Goal: Navigation & Orientation: Find specific page/section

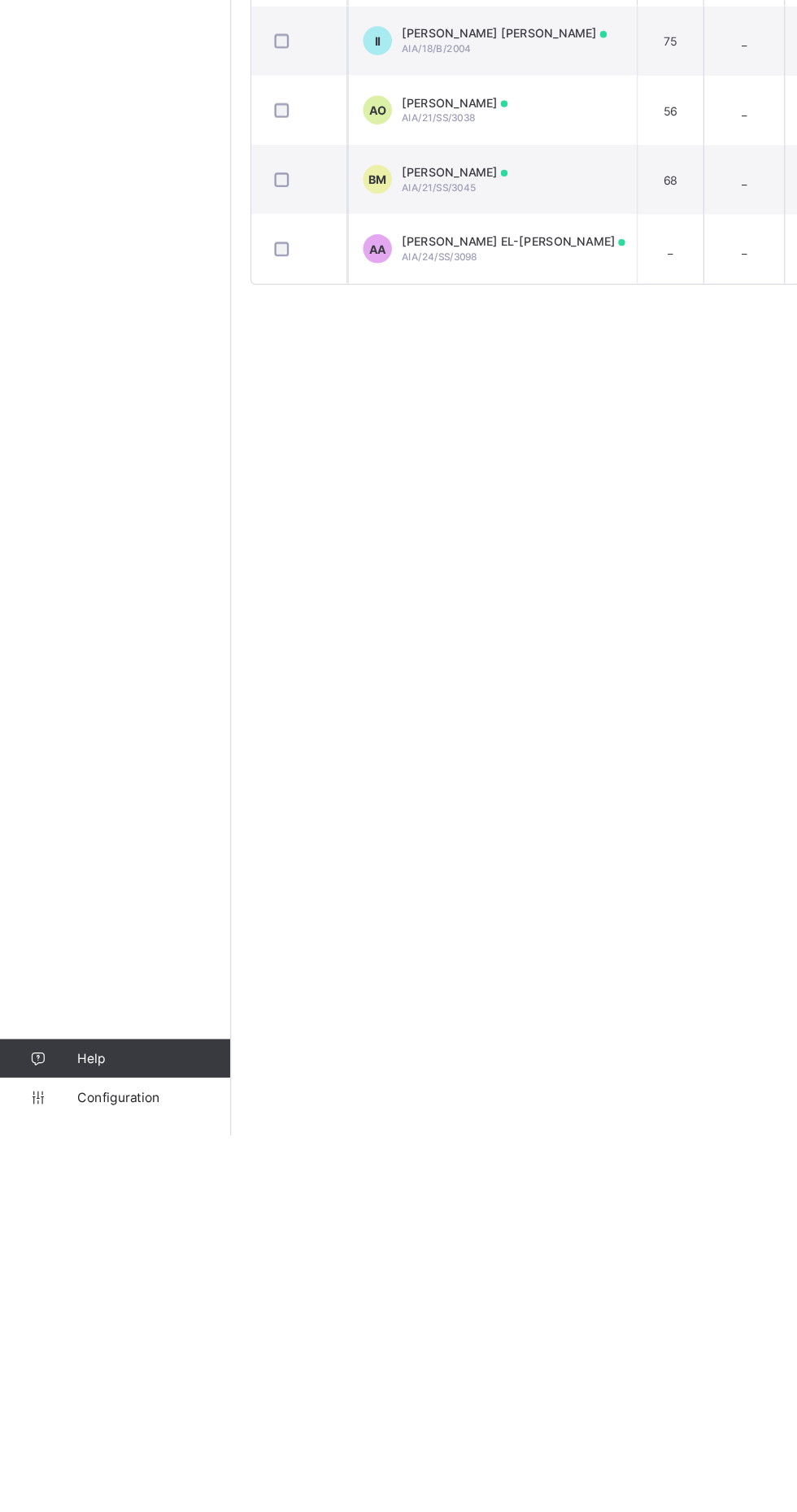
click at [126, 1486] on span "Configuration" at bounding box center [130, 1479] width 130 height 13
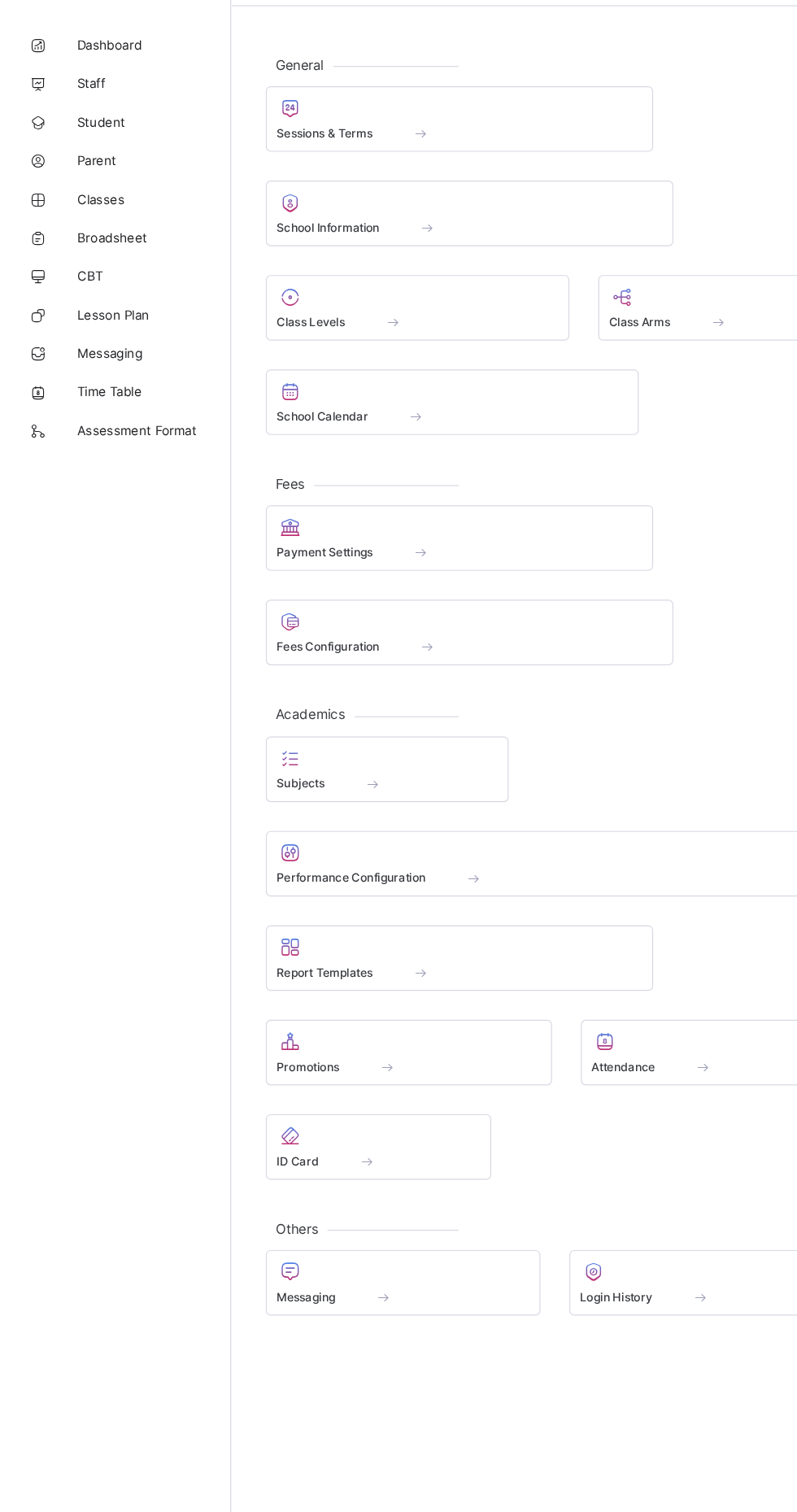
click at [127, 260] on span "Broadsheet" at bounding box center [130, 260] width 130 height 13
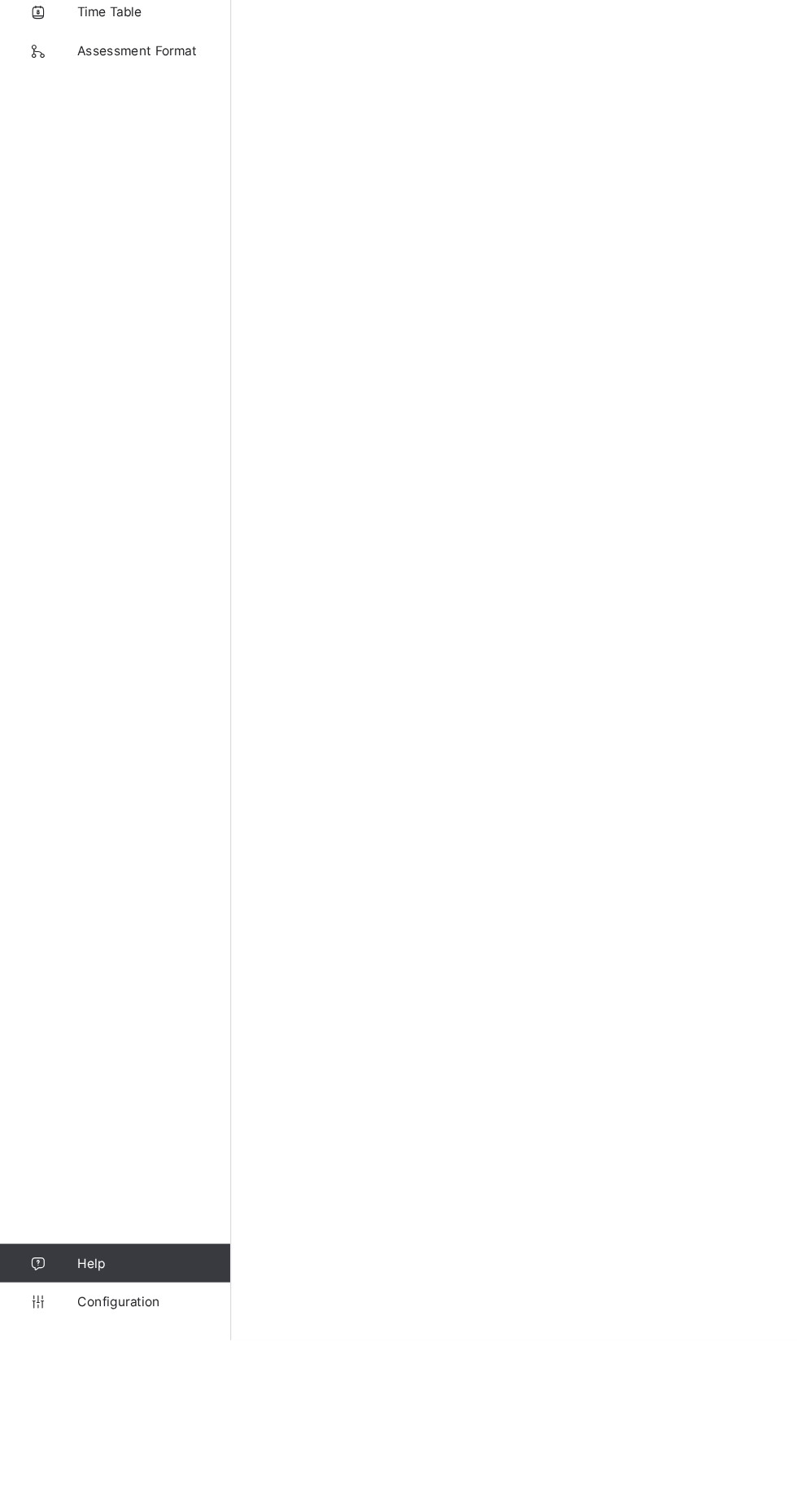
click at [124, 1486] on span "Configuration" at bounding box center [130, 1479] width 130 height 13
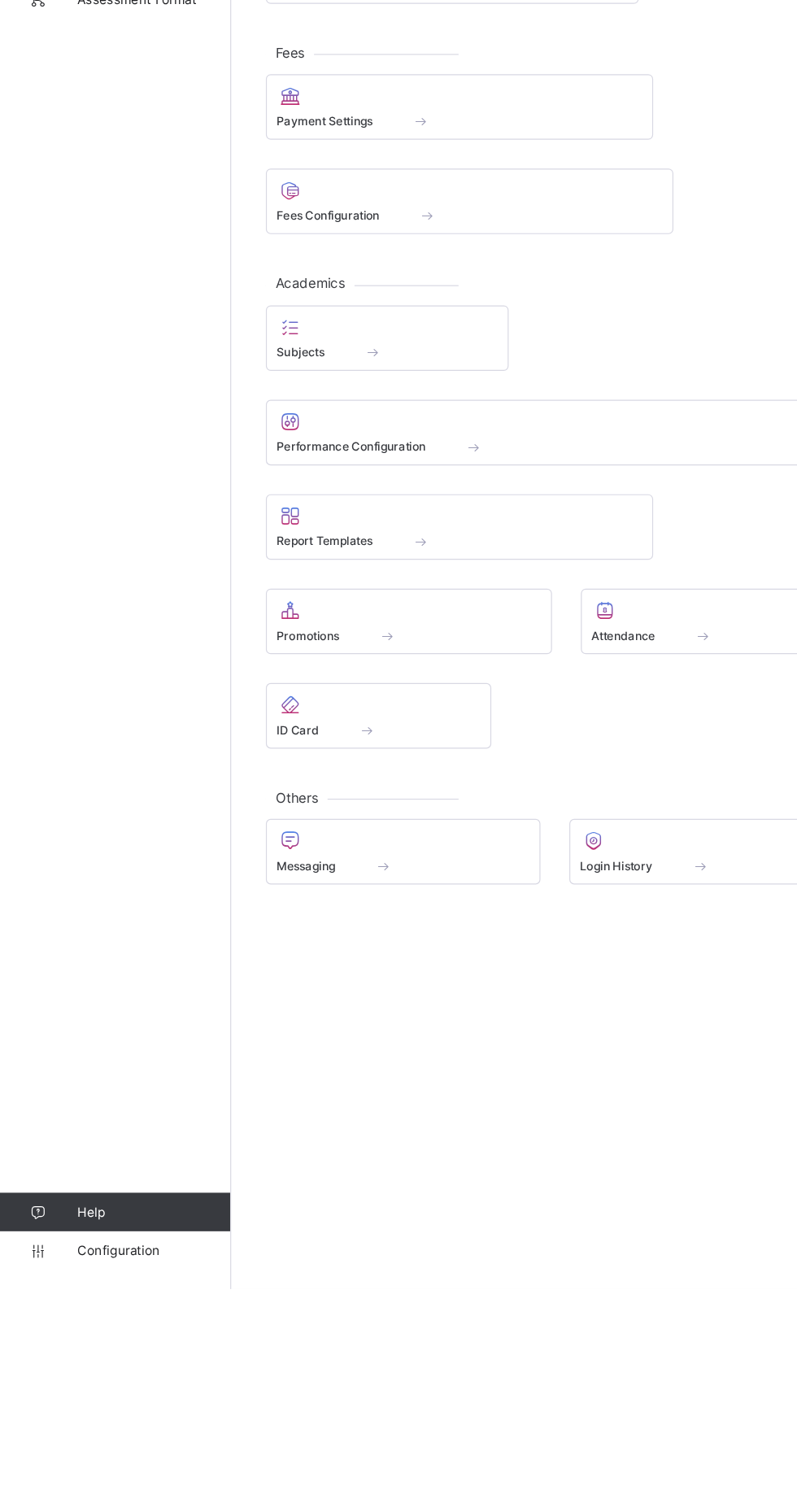
click at [132, 1486] on span "Configuration" at bounding box center [130, 1479] width 130 height 13
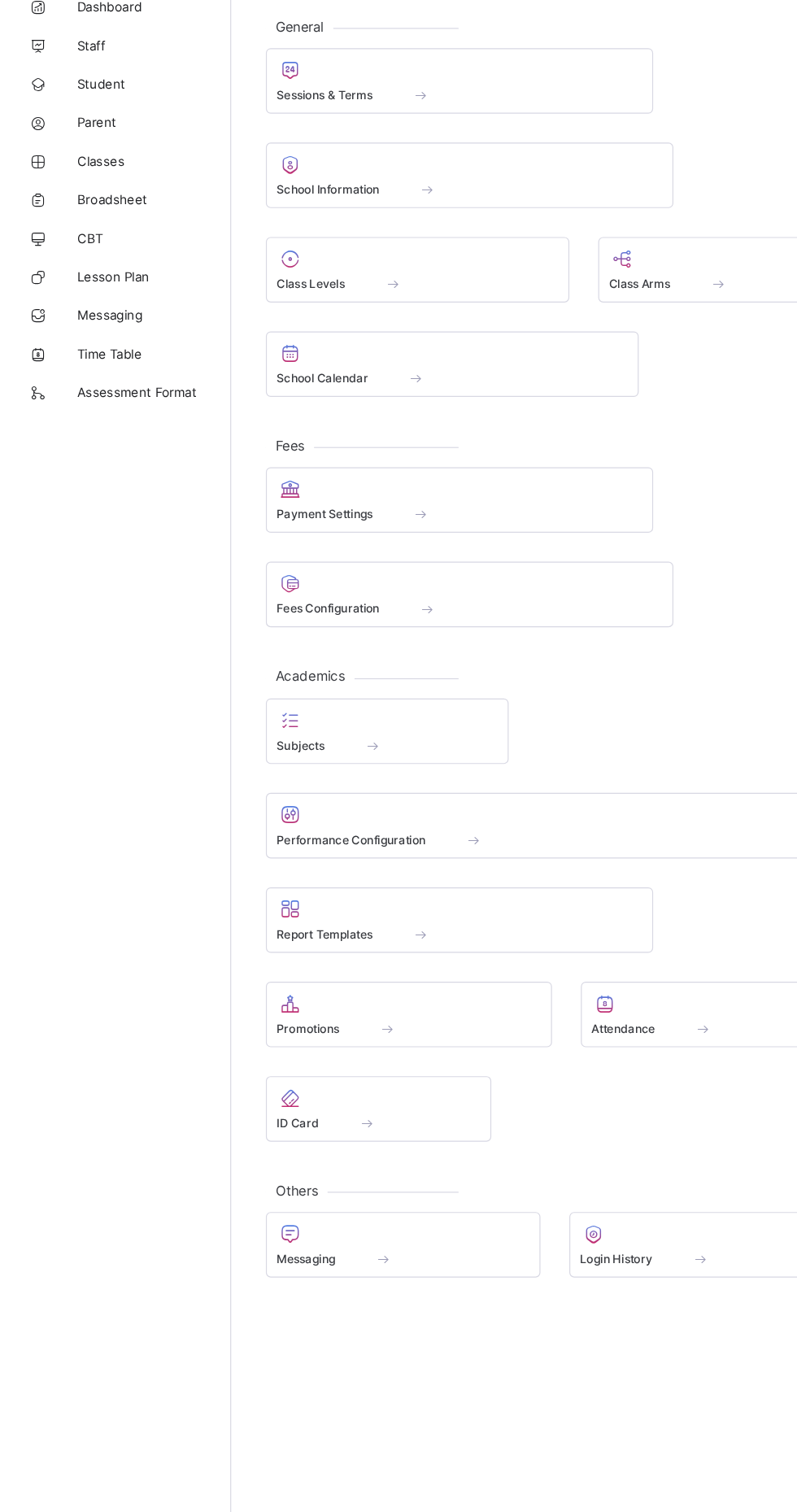
click at [123, 263] on span "Broadsheet" at bounding box center [130, 260] width 130 height 13
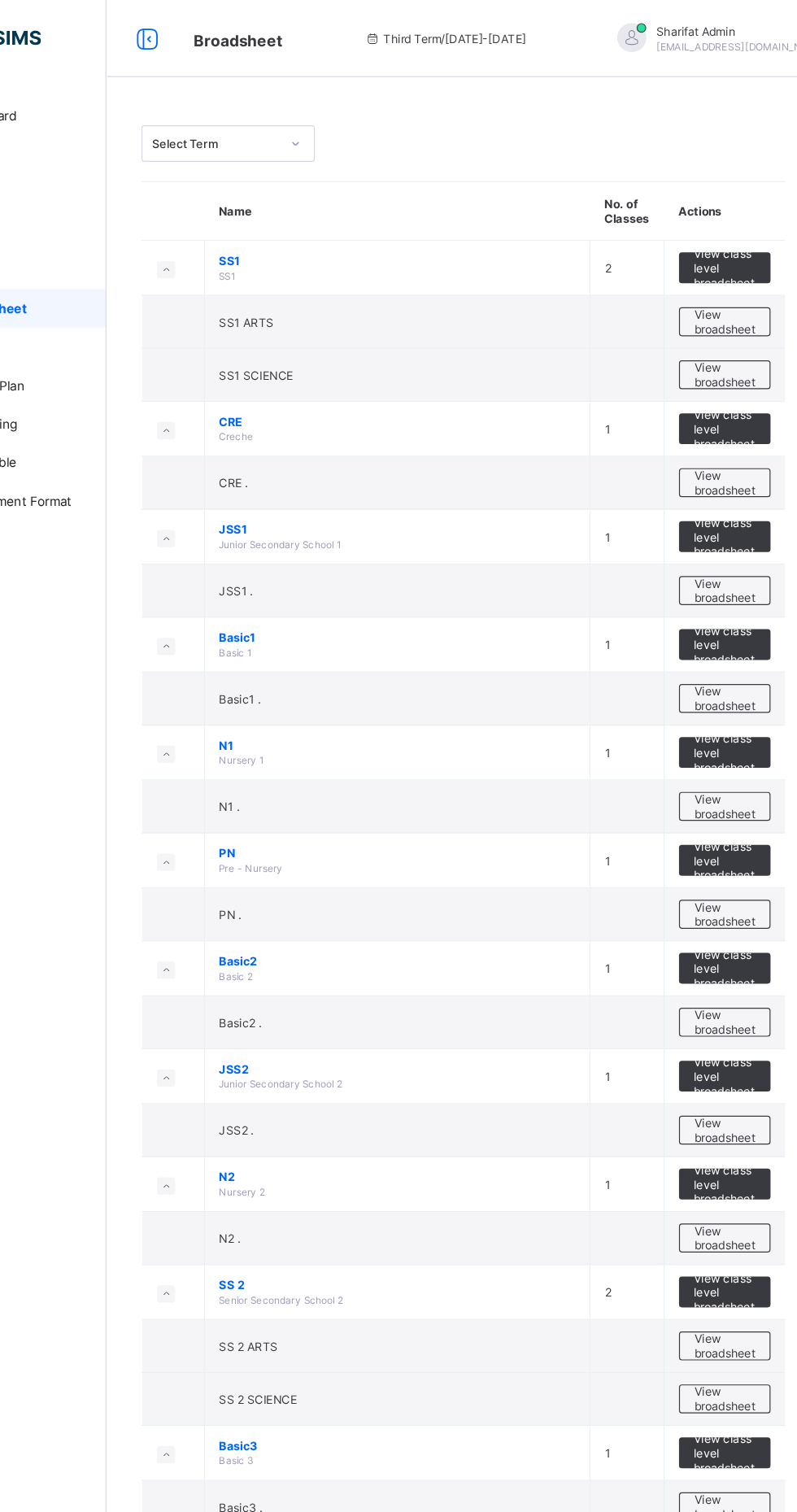
click at [729, 542] on span "View class level broadsheet" at bounding box center [716, 544] width 52 height 36
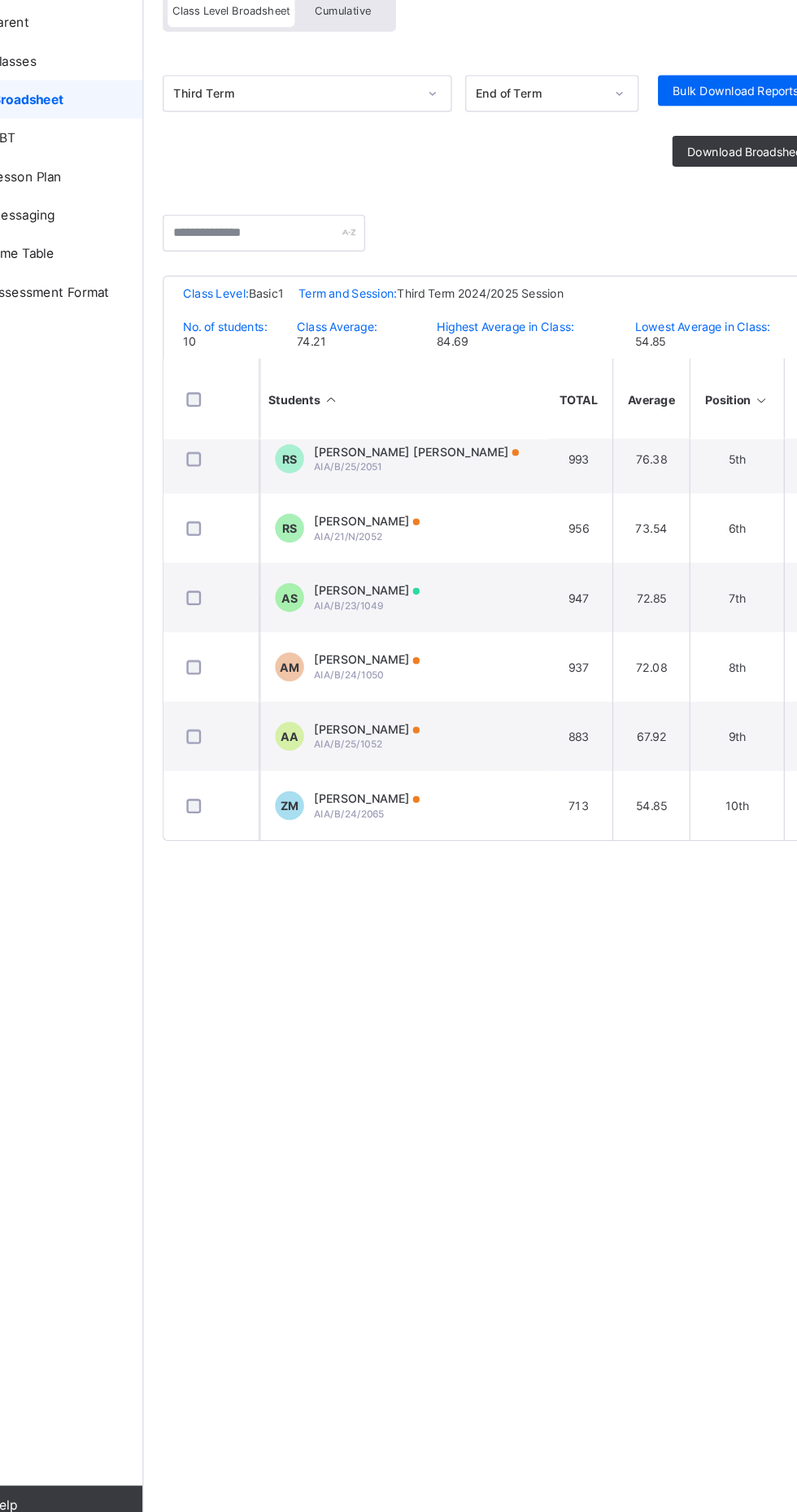
scroll to position [253, 903]
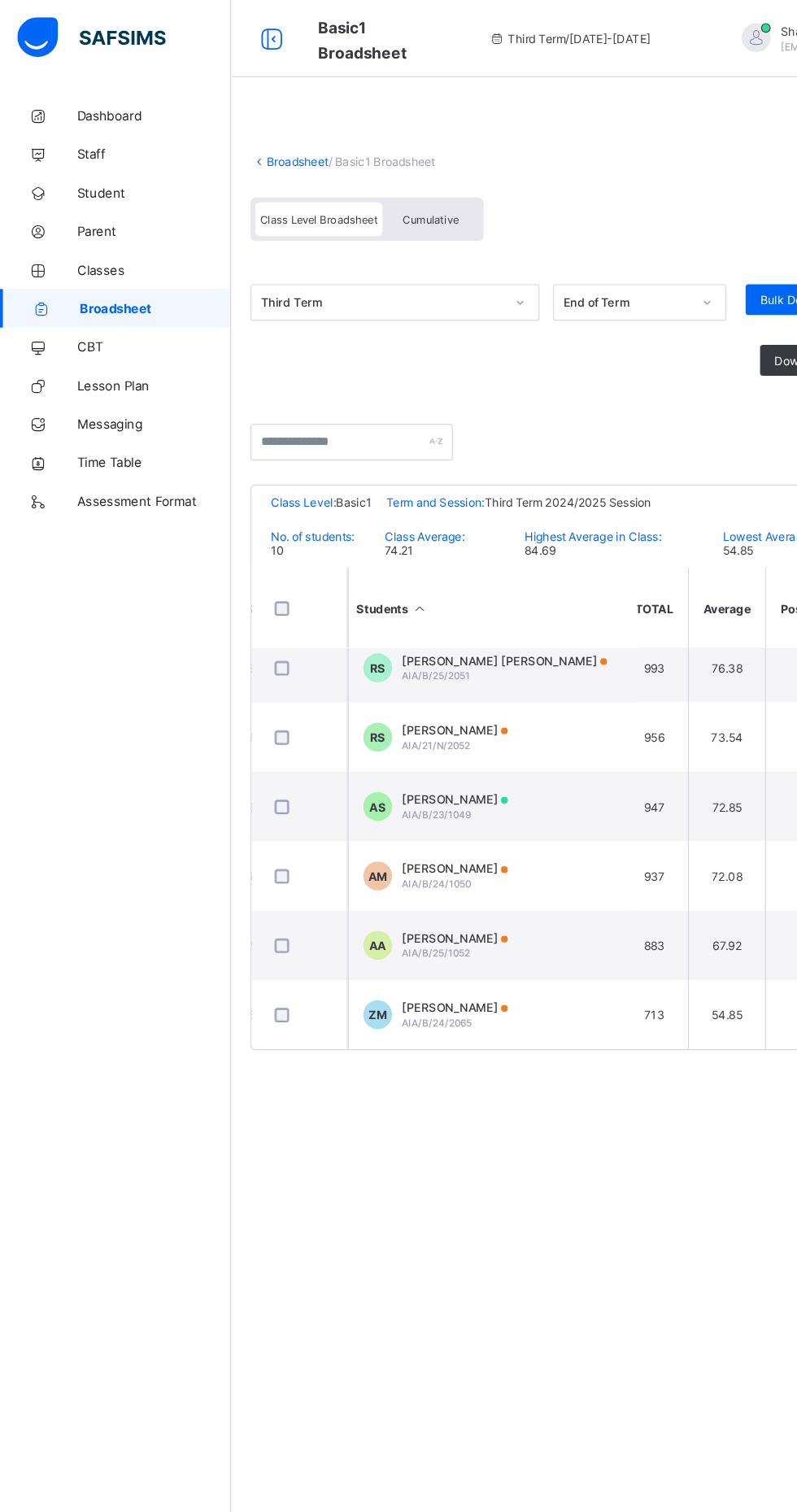
click at [228, 39] on icon at bounding box center [229, 33] width 28 height 24
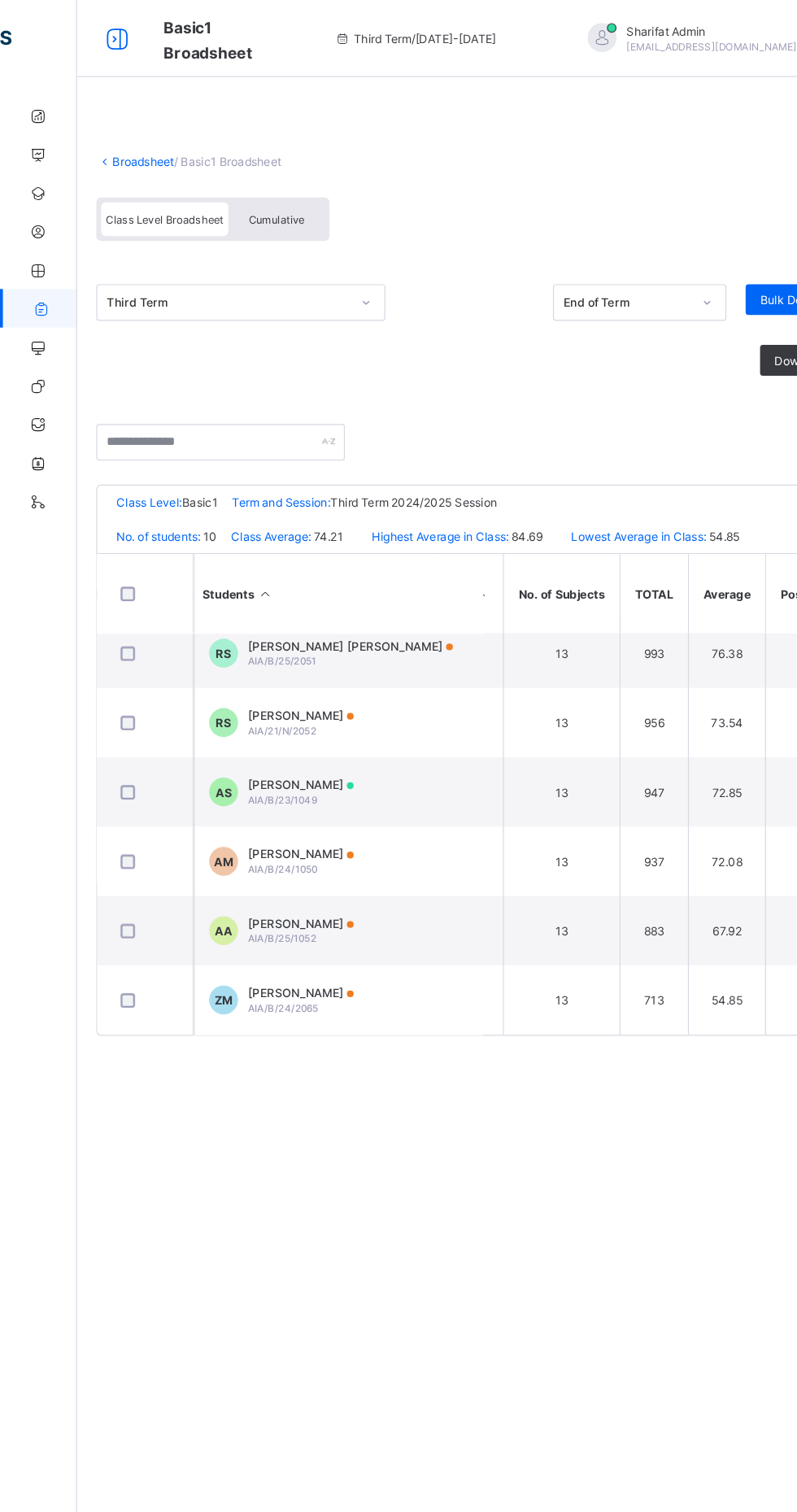
scroll to position [253, 772]
click at [227, 130] on span at bounding box center [431, 122] width 699 height 16
click at [187, 139] on span "/ Basic1 Broadsheet" at bounding box center [193, 136] width 91 height 12
click at [228, 135] on span "/ Basic1 Broadsheet" at bounding box center [193, 136] width 91 height 12
click at [132, 140] on link "Broadsheet" at bounding box center [121, 136] width 52 height 12
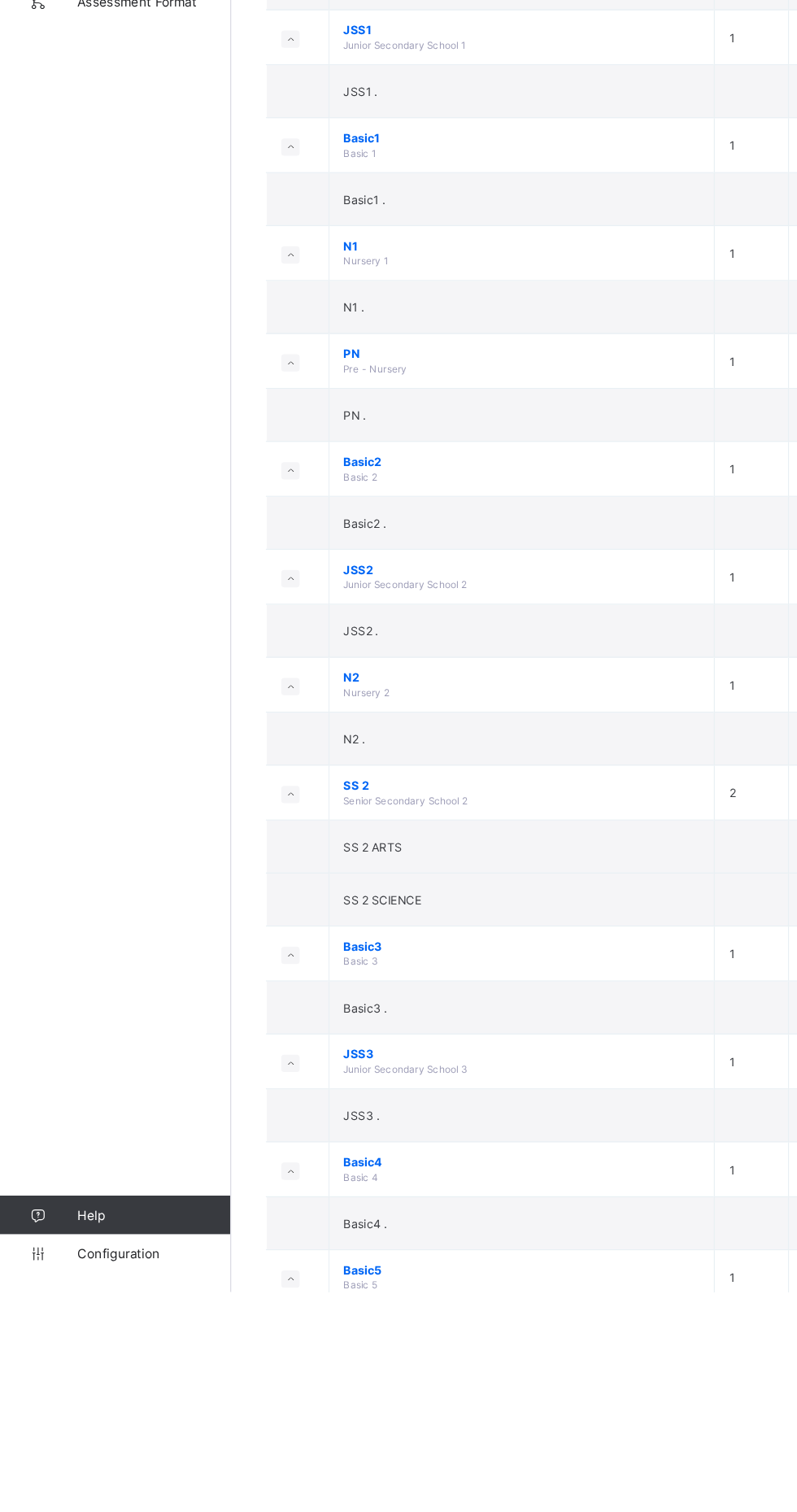
click at [132, 1486] on span "Configuration" at bounding box center [130, 1479] width 130 height 13
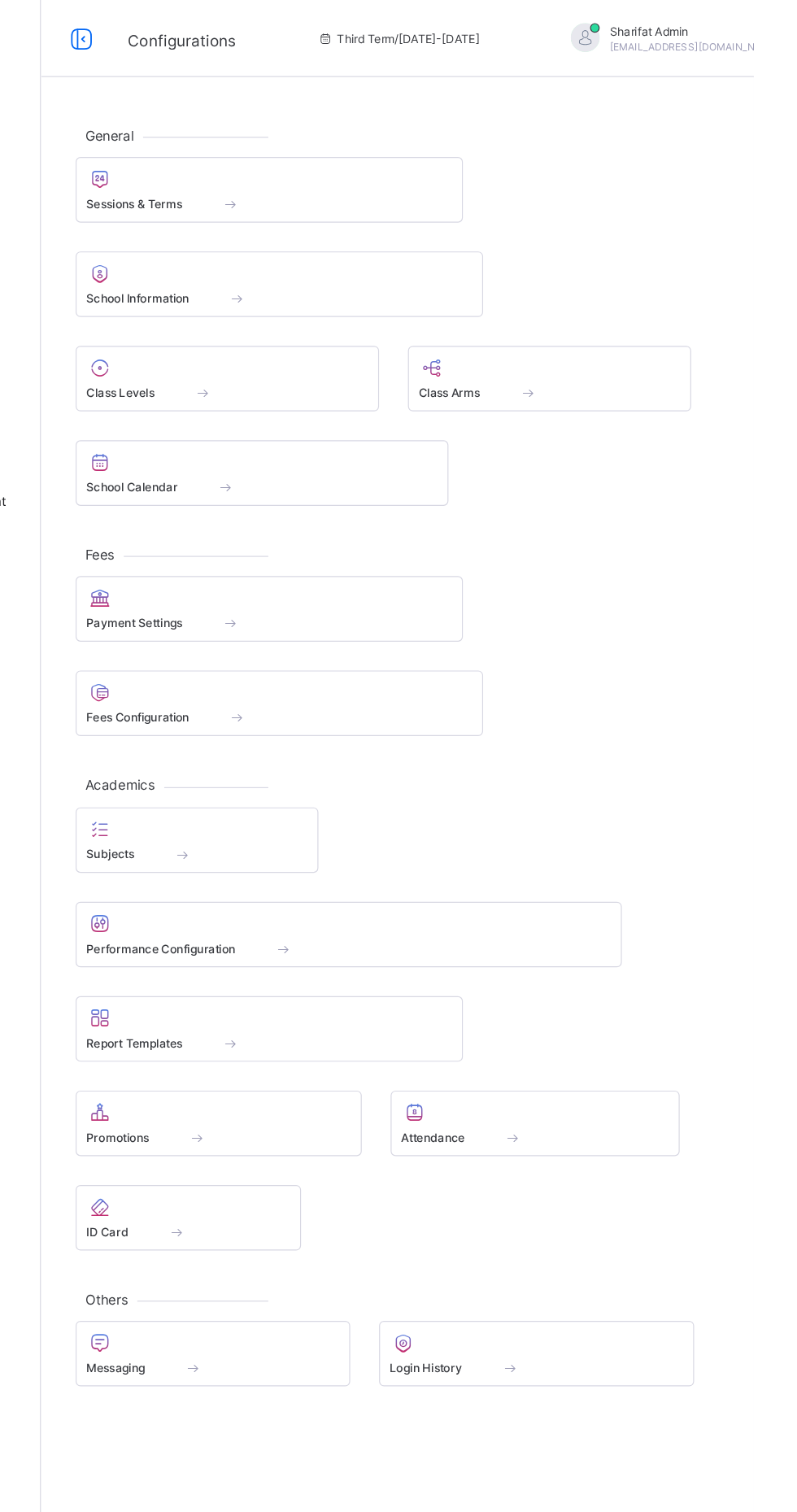
click at [396, 324] on span at bounding box center [353, 323] width 238 height 4
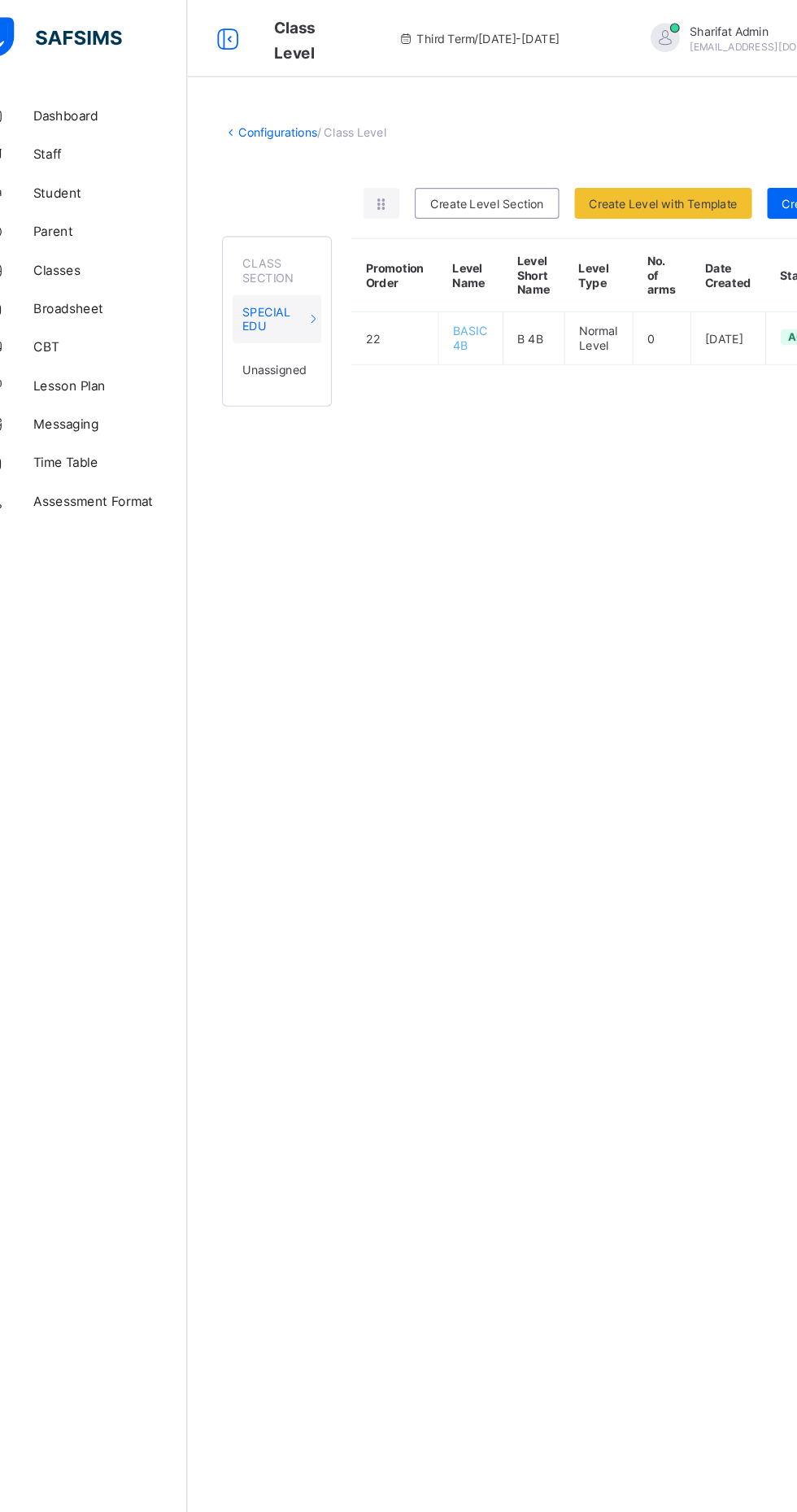
click at [342, 104] on div "Configurations / Class Level Rearrange levels Create Level Section Create Level…" at bounding box center [496, 225] width 602 height 286
click at [144, 228] on span "Classes" at bounding box center [130, 228] width 130 height 13
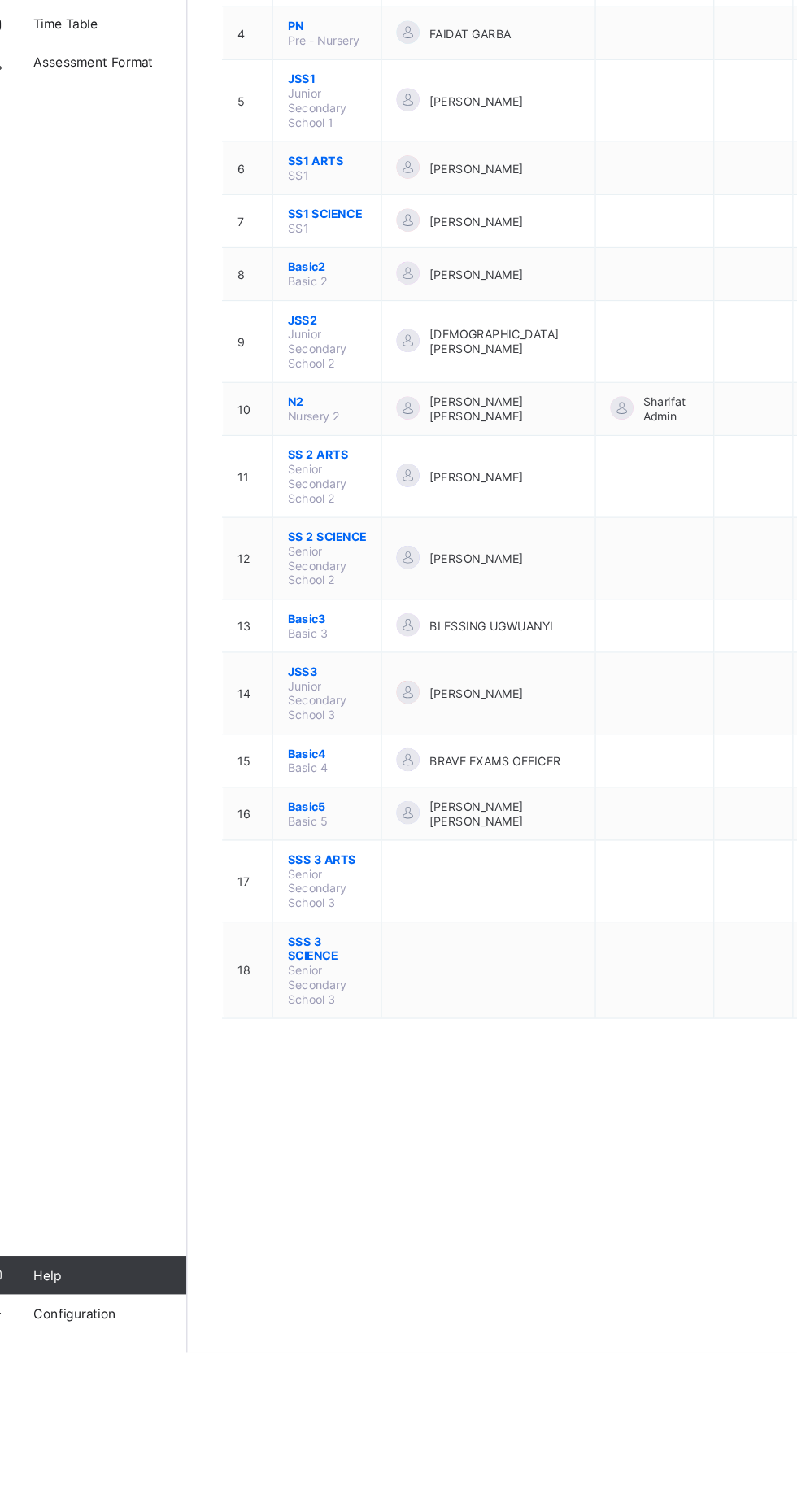
click at [159, 1486] on span "Configuration" at bounding box center [130, 1479] width 130 height 13
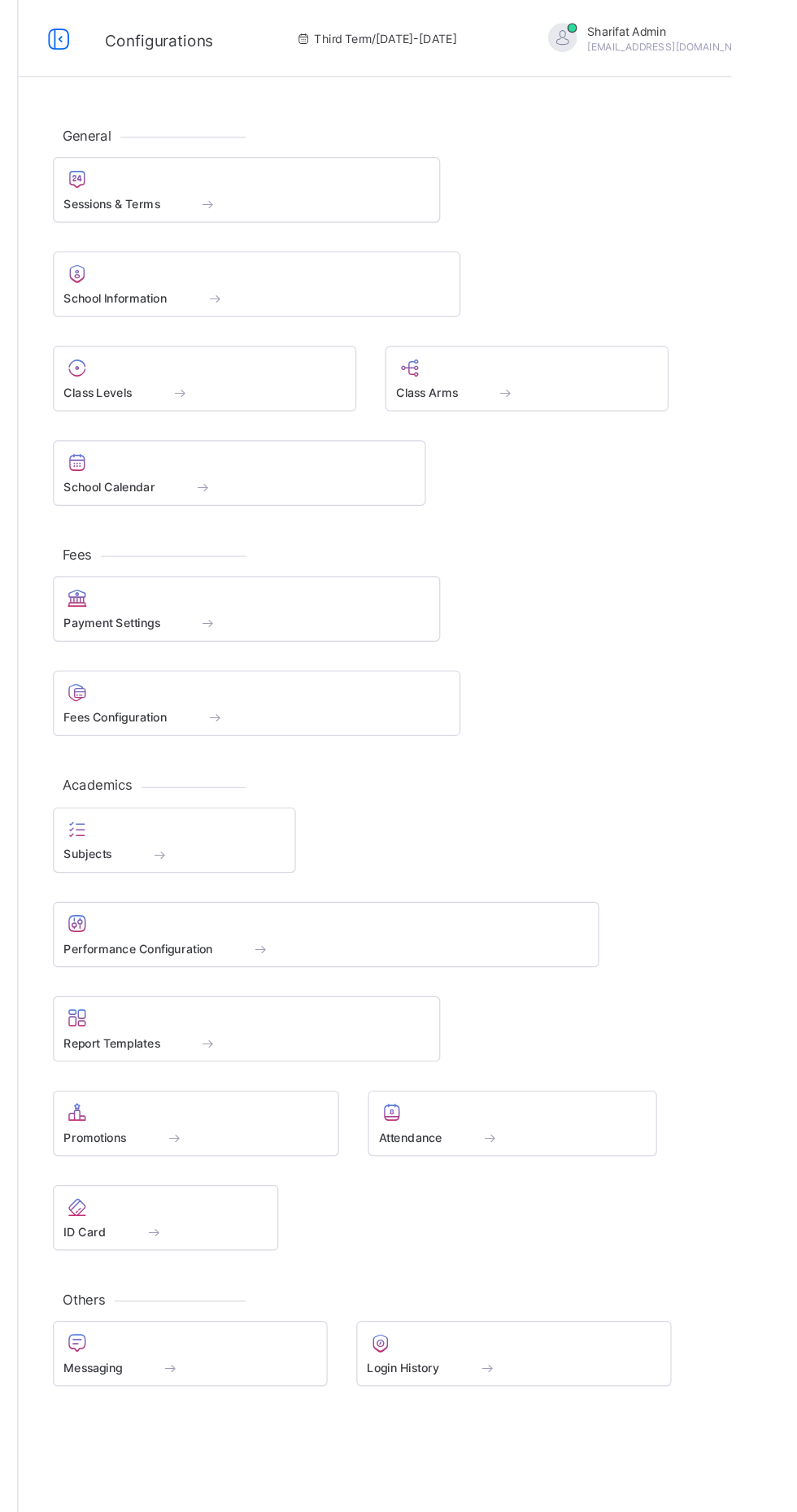
click at [676, 316] on div at bounding box center [624, 311] width 221 height 20
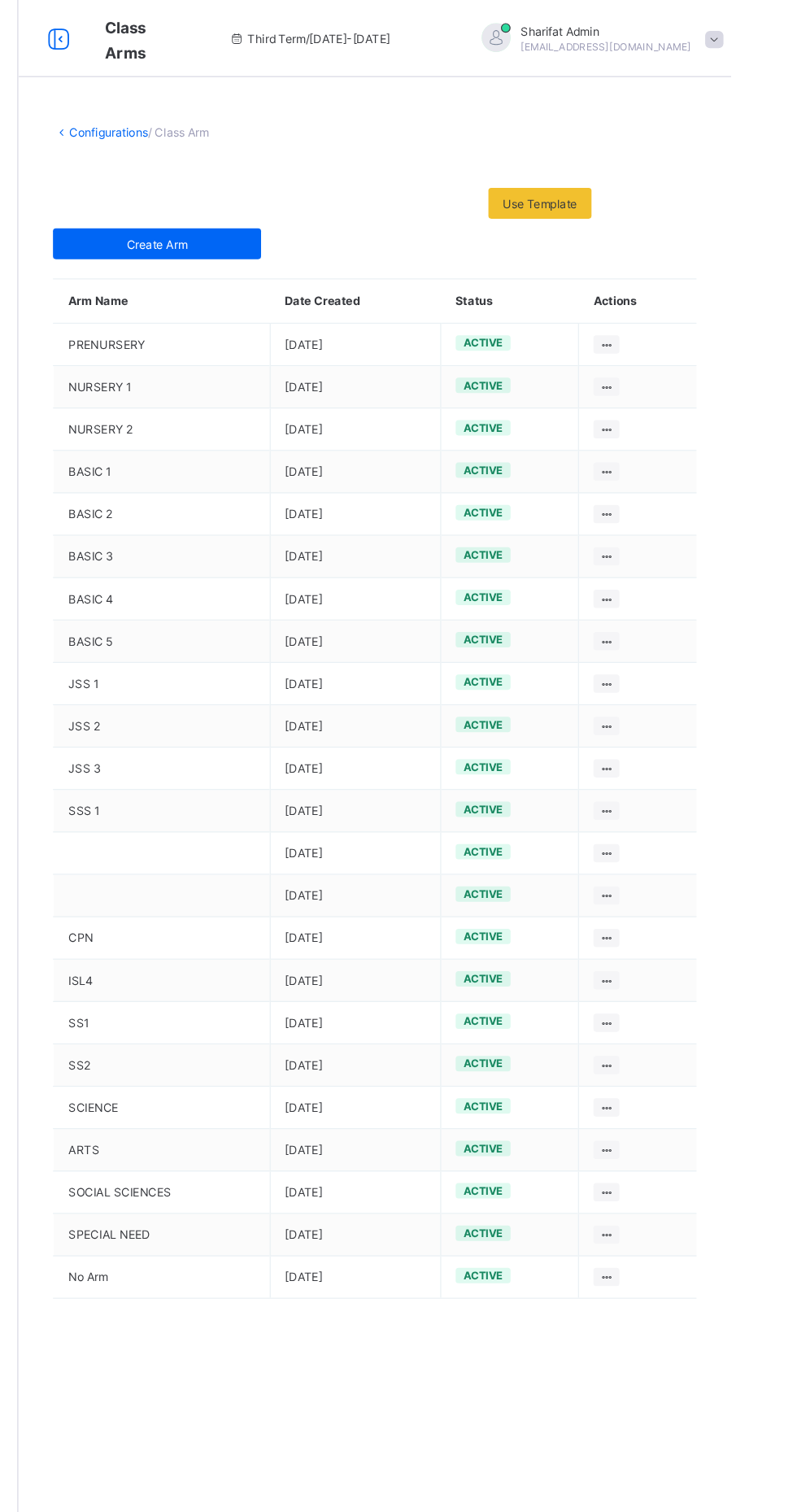
click at [377, 389] on td "BASIC 1" at bounding box center [317, 398] width 183 height 36
click at [0, 0] on ul "Edit Arm Delete Arm" at bounding box center [0, 0] width 0 height 0
click at [364, 421] on td "BASIC 2" at bounding box center [317, 435] width 183 height 36
click at [325, 433] on td "BASIC 2" at bounding box center [317, 435] width 183 height 36
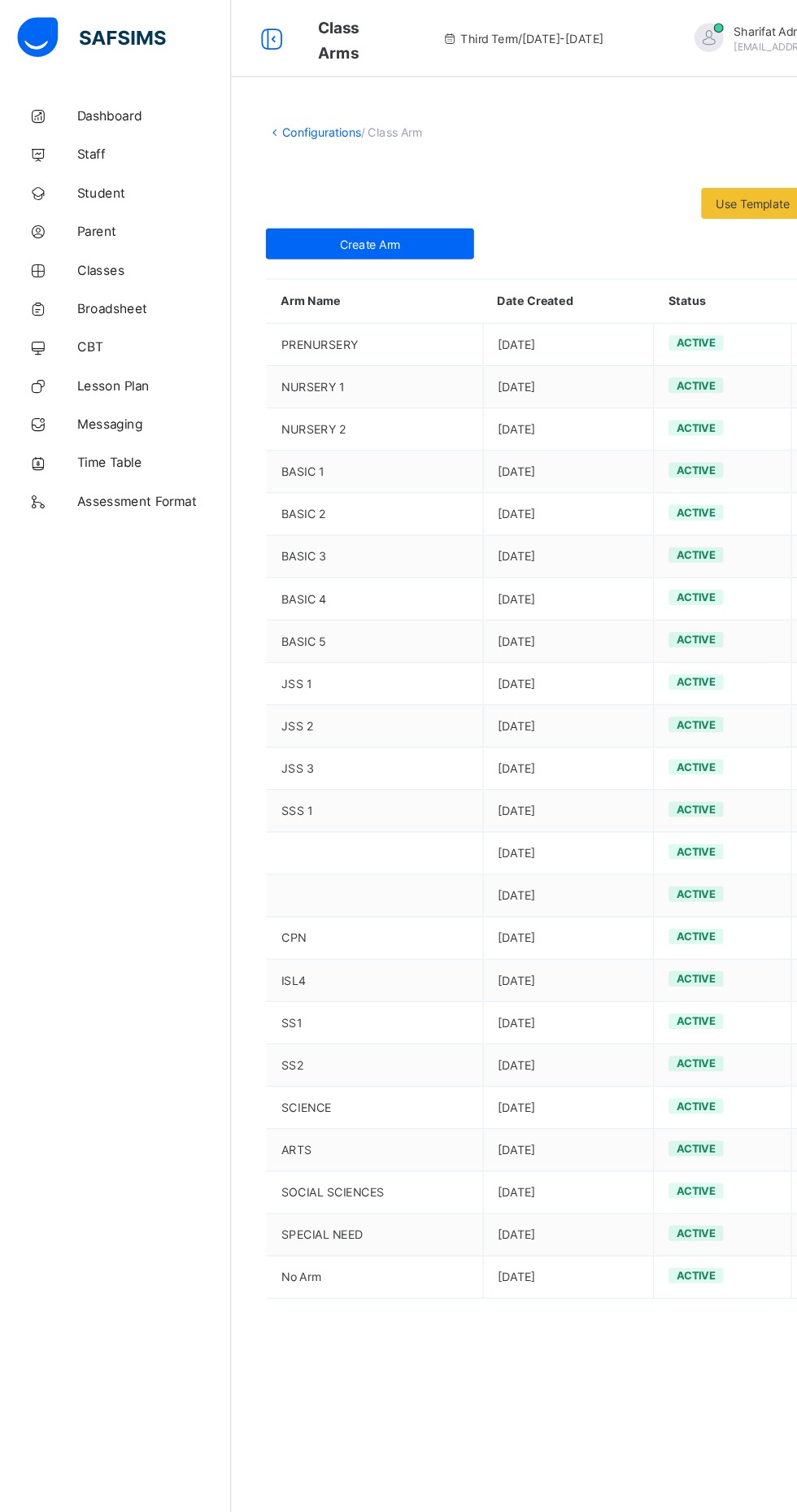
click at [129, 98] on span "Dashboard" at bounding box center [130, 97] width 130 height 13
